Goal: Task Accomplishment & Management: Manage account settings

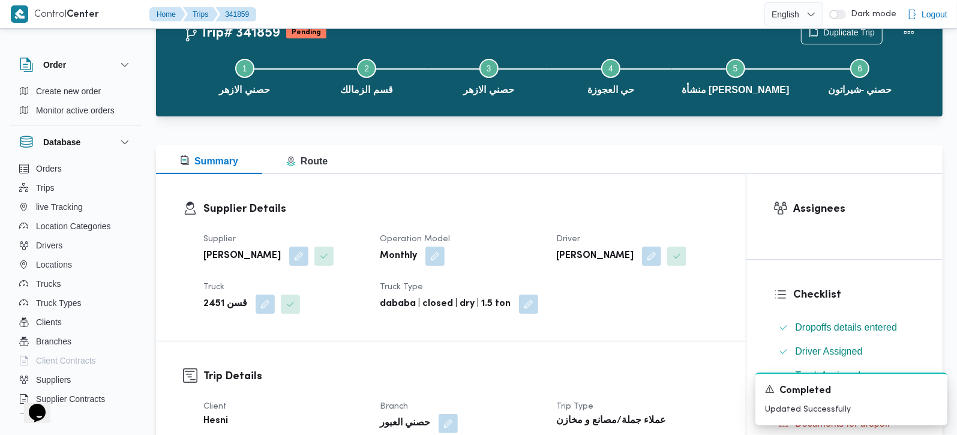
scroll to position [70, 0]
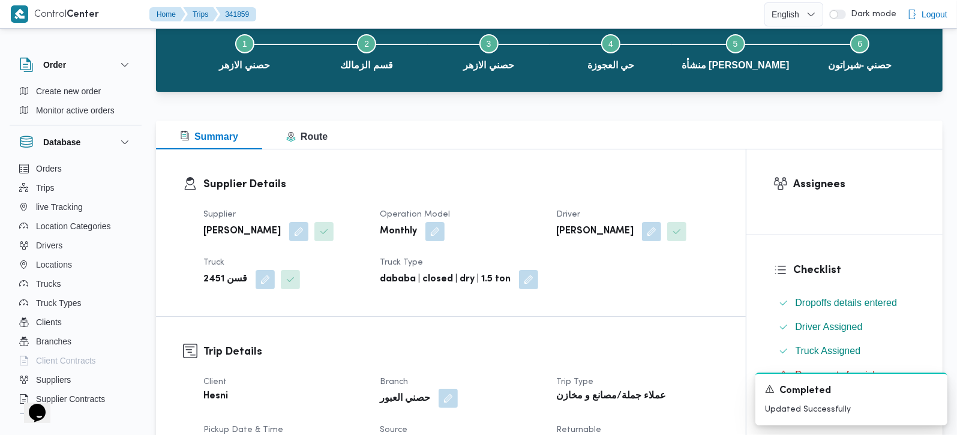
click at [446, 406] on button "button" at bounding box center [448, 398] width 19 height 19
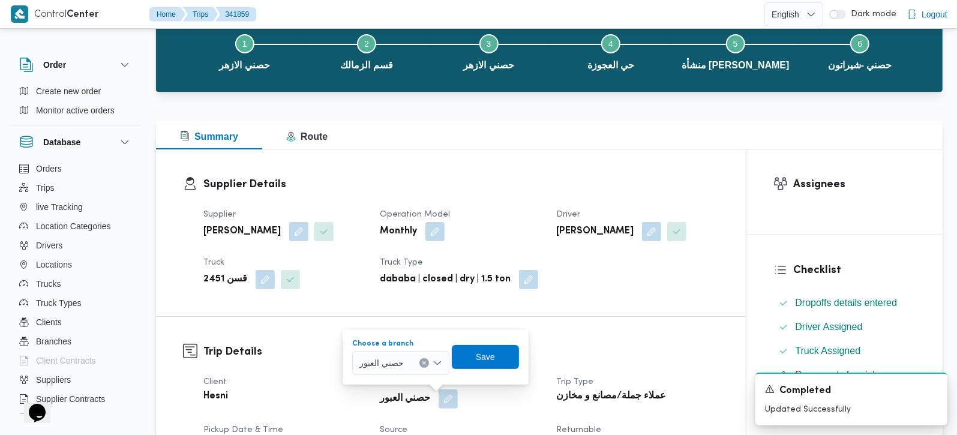
click at [429, 361] on button "Clear input" at bounding box center [425, 363] width 10 height 10
type input "زه"
click at [412, 379] on span "حصني الازهر" at bounding box center [408, 385] width 61 height 14
click at [492, 364] on span "Save" at bounding box center [486, 357] width 67 height 24
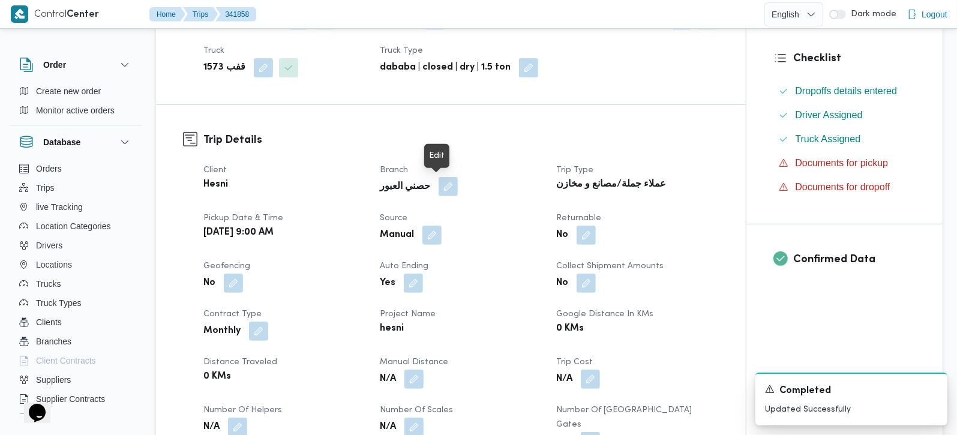
click at [441, 187] on button "button" at bounding box center [448, 186] width 19 height 19
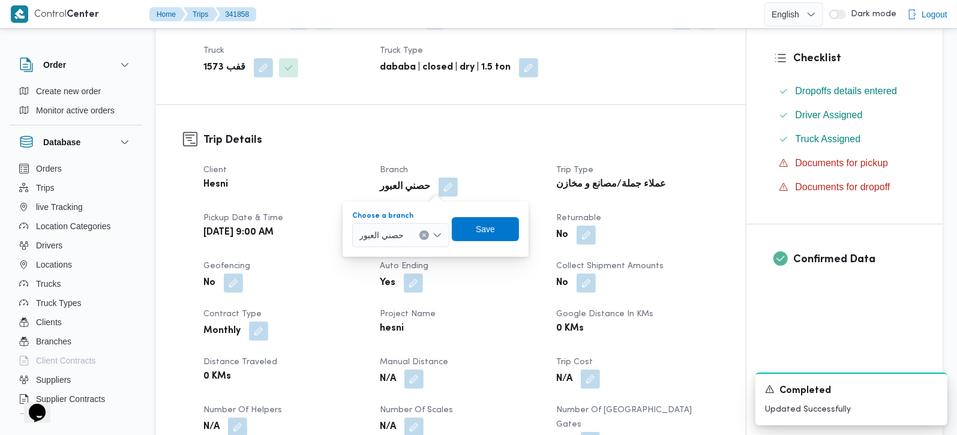
click at [427, 235] on icon "Clear input" at bounding box center [424, 235] width 5 height 5
type input "زه"
click at [402, 250] on span "حصني الا زه ر" at bounding box center [408, 257] width 61 height 14
click at [485, 229] on span "Save" at bounding box center [486, 228] width 19 height 14
